Goal: Information Seeking & Learning: Learn about a topic

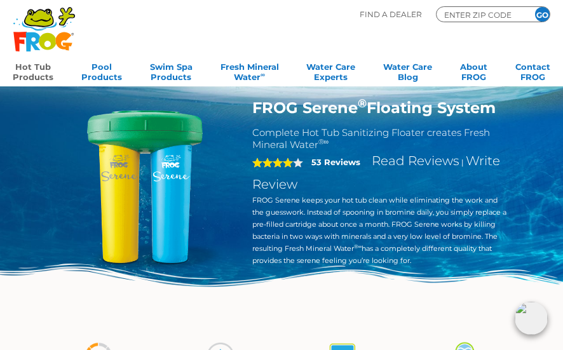
drag, startPoint x: 513, startPoint y: 112, endPoint x: 251, endPoint y: 101, distance: 261.6
click at [251, 101] on div "FROG Serene ® Floating System Complete Hot Tub Sanitizing Floater creates Fresh…" at bounding box center [380, 186] width 274 height 175
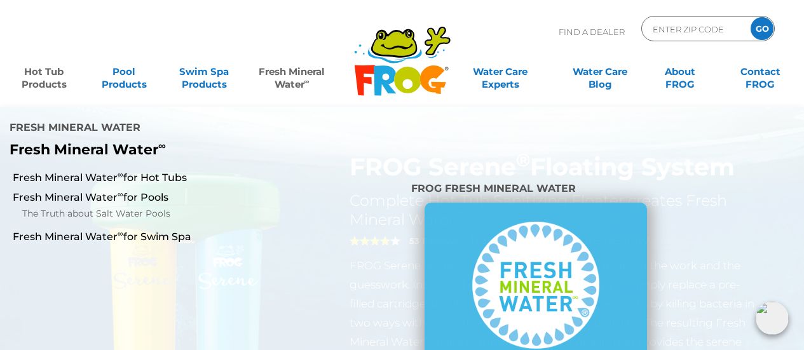
click at [314, 76] on link "Fresh Mineral Water ∞" at bounding box center [292, 71] width 78 height 25
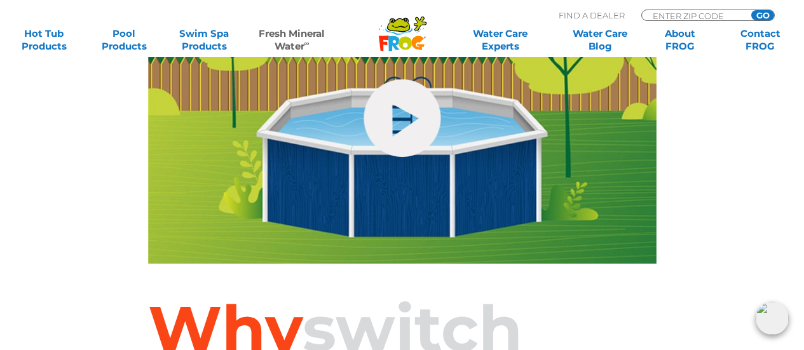
scroll to position [658, 0]
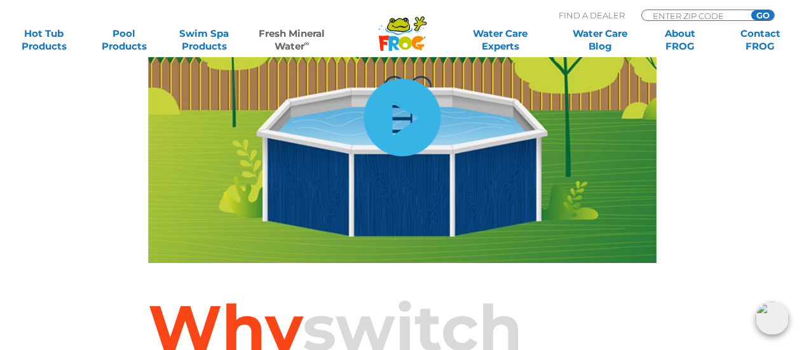
click at [371, 90] on link "hide-me" at bounding box center [402, 118] width 77 height 78
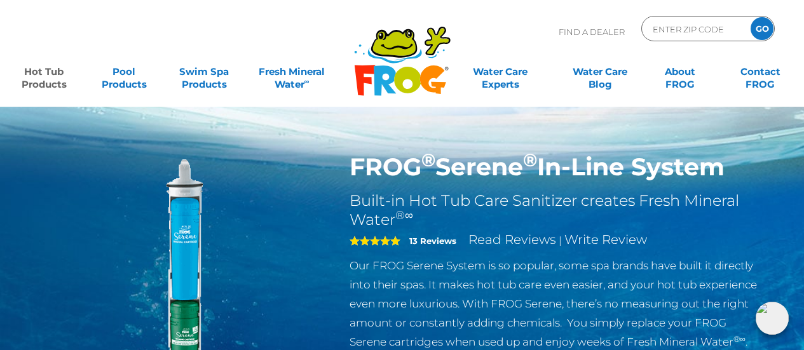
drag, startPoint x: 748, startPoint y: 167, endPoint x: 286, endPoint y: 172, distance: 463.0
click at [286, 167] on div "FROG ® Serene ® In-Line System Built-in Hot Tub Care Sanitizer creates Fresh Mi…" at bounding box center [403, 322] width 744 height 339
copy div "FROG ® Serene ® In-Line System"
